Goal: Transaction & Acquisition: Purchase product/service

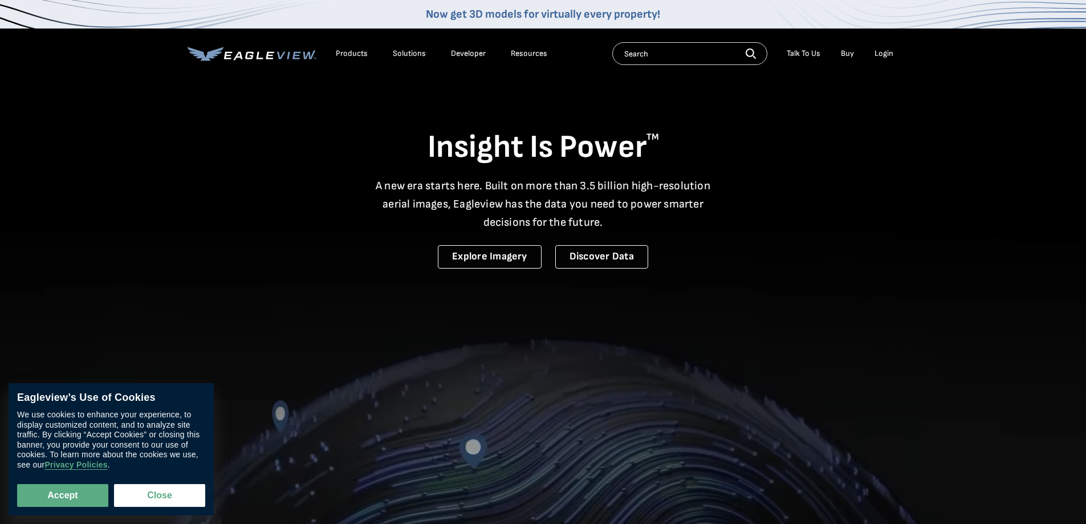
click at [884, 51] on div "Login" at bounding box center [884, 53] width 19 height 10
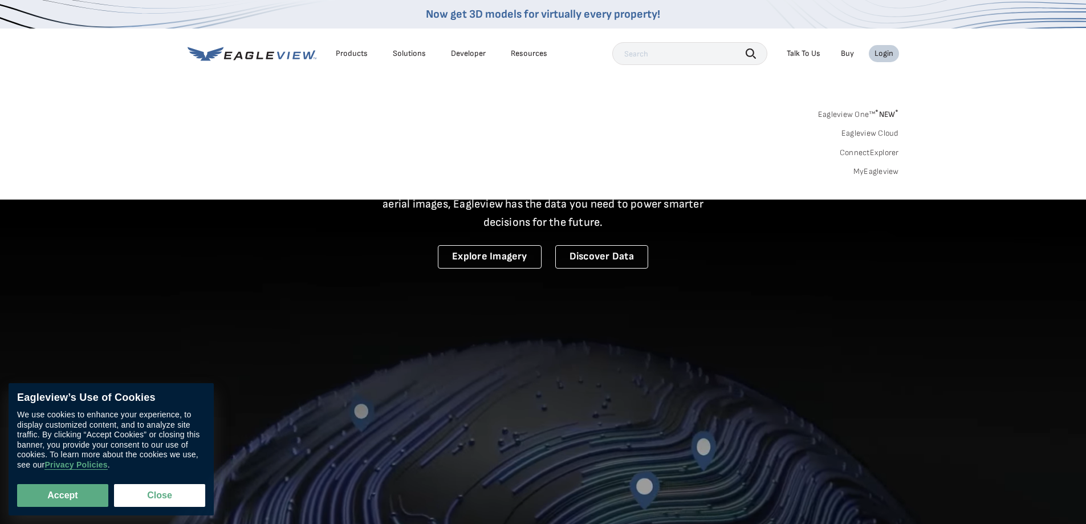
click at [862, 169] on link "MyEagleview" at bounding box center [876, 171] width 46 height 10
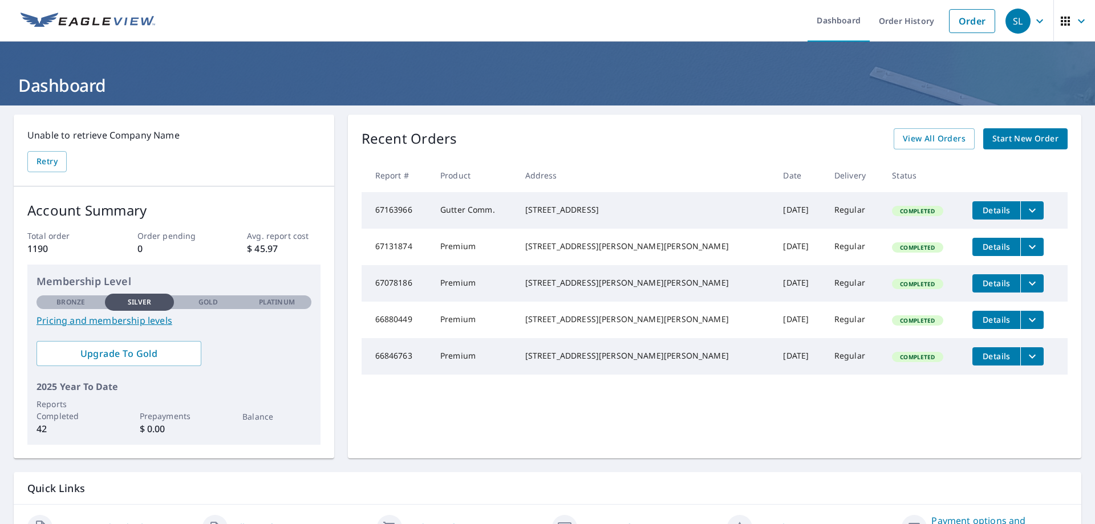
click at [1015, 139] on span "Start New Order" at bounding box center [1025, 139] width 66 height 14
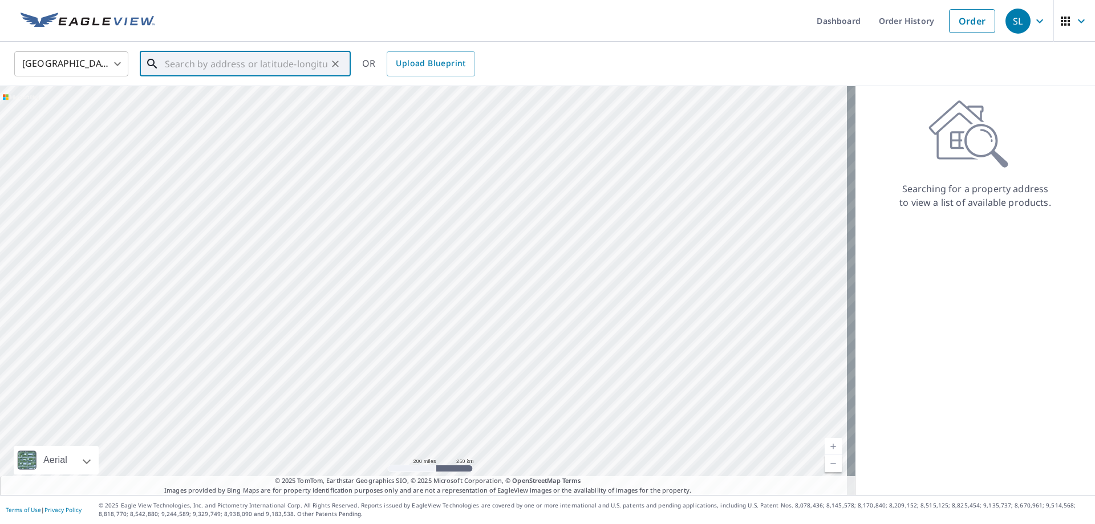
click at [287, 63] on input "text" at bounding box center [246, 64] width 162 height 32
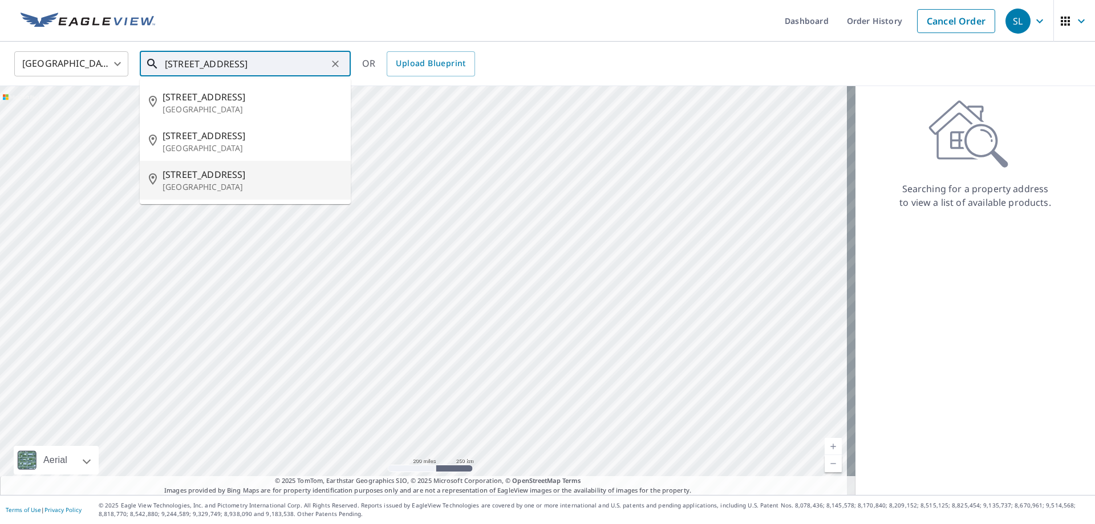
click at [212, 184] on p "[GEOGRAPHIC_DATA]" at bounding box center [251, 186] width 179 height 11
type input "[STREET_ADDRESS]"
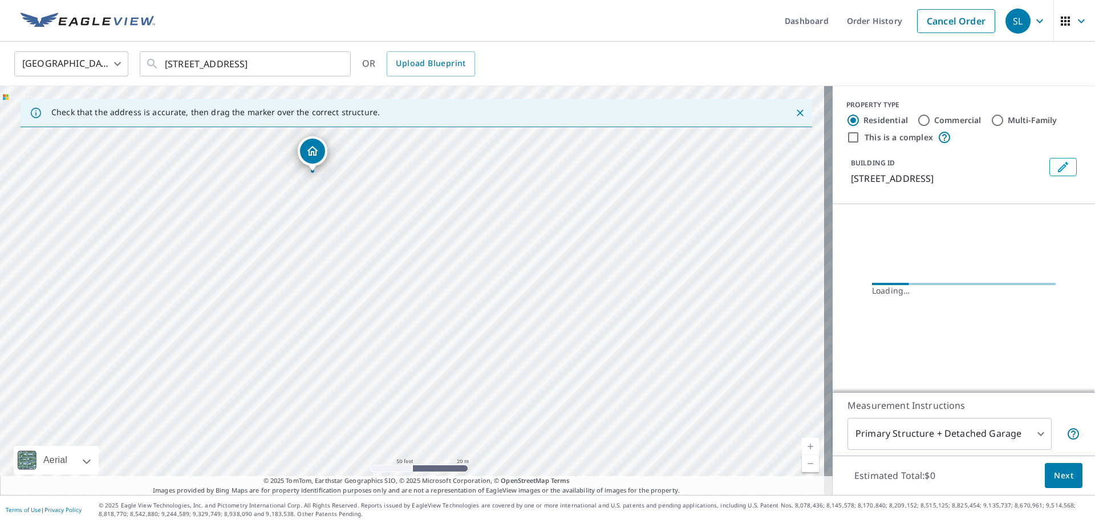
drag, startPoint x: 414, startPoint y: 294, endPoint x: 514, endPoint y: 518, distance: 245.5
click at [520, 523] on html "SL SL Dashboard Order History Cancel Order SL [GEOGRAPHIC_DATA] [GEOGRAPHIC_DAT…" at bounding box center [547, 262] width 1095 height 524
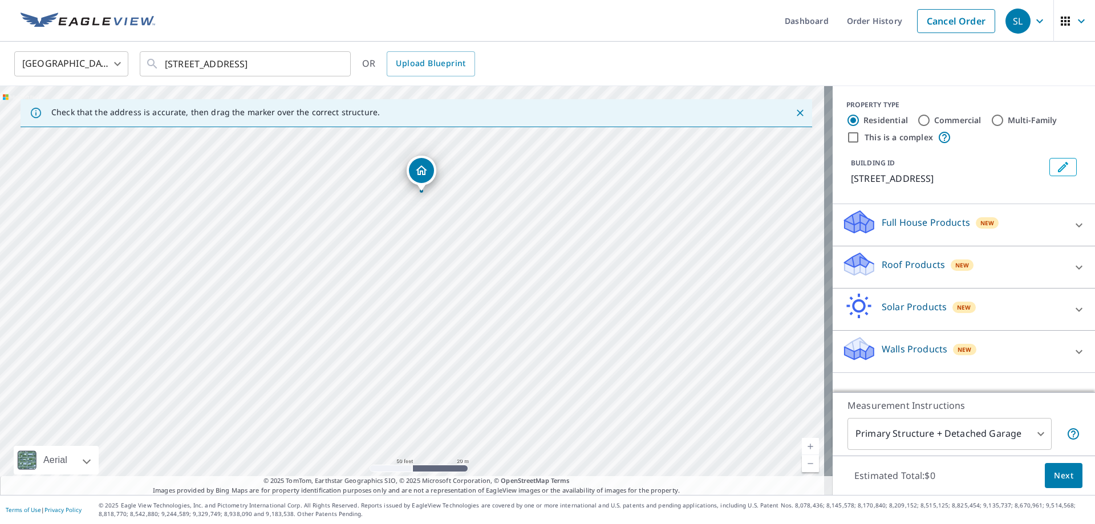
click at [496, 358] on div "[STREET_ADDRESS]" at bounding box center [416, 290] width 832 height 409
click at [851, 261] on icon at bounding box center [858, 264] width 34 height 27
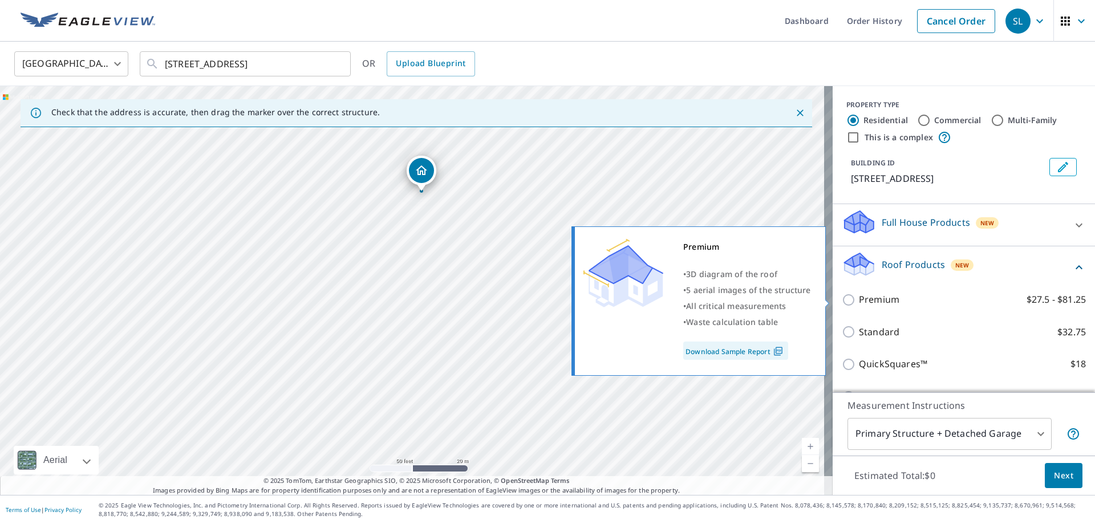
click at [842, 301] on input "Premium $27.5 - $81.25" at bounding box center [849, 300] width 17 height 14
checkbox input "true"
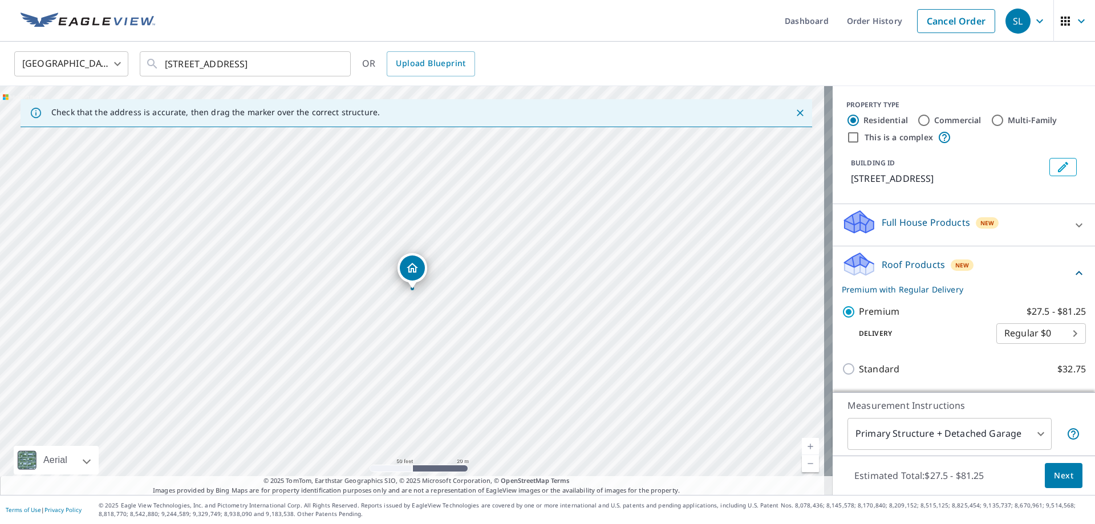
click at [1054, 474] on span "Next" at bounding box center [1063, 476] width 19 height 14
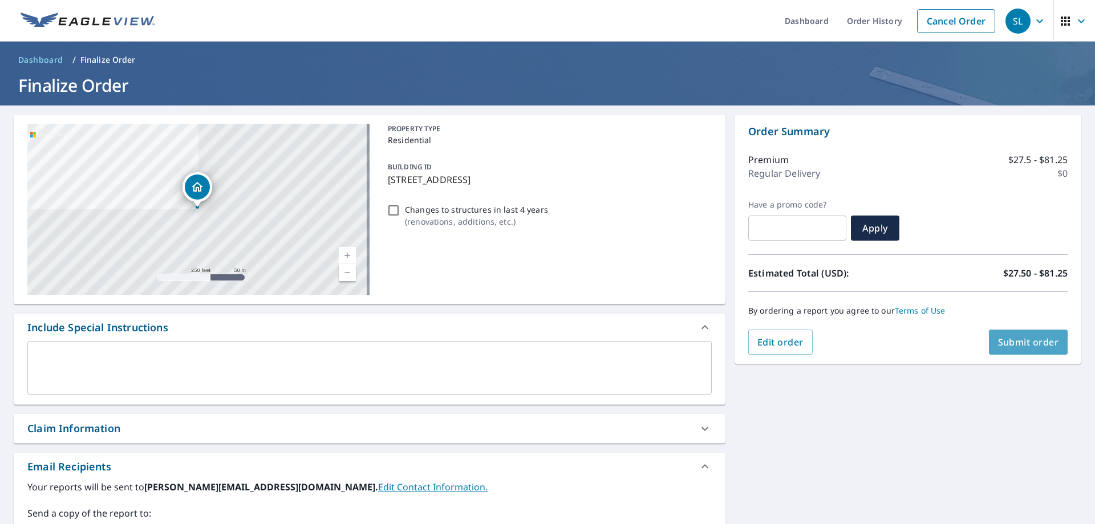
click at [1015, 339] on span "Submit order" at bounding box center [1028, 342] width 61 height 13
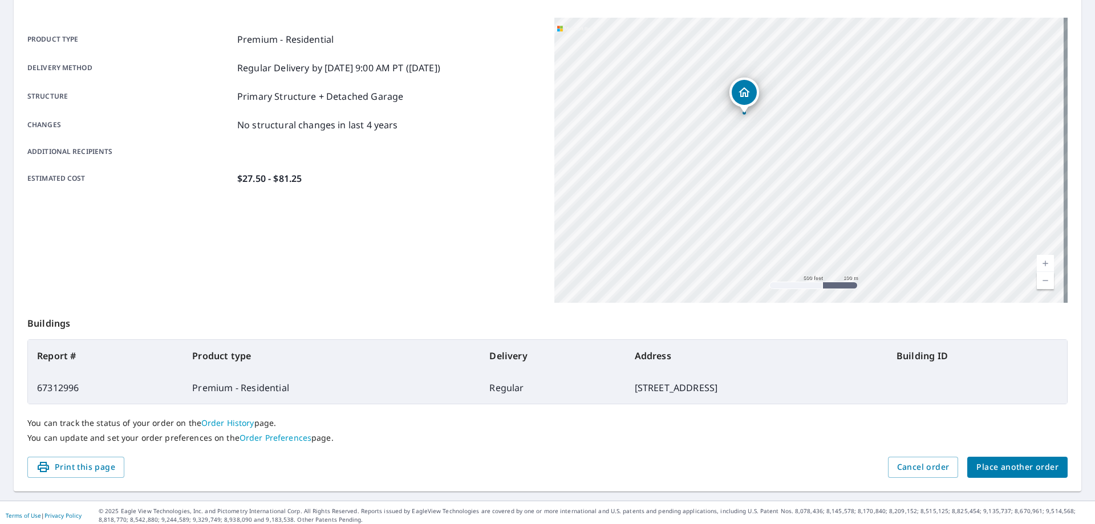
scroll to position [147, 0]
